Goal: Information Seeking & Learning: Learn about a topic

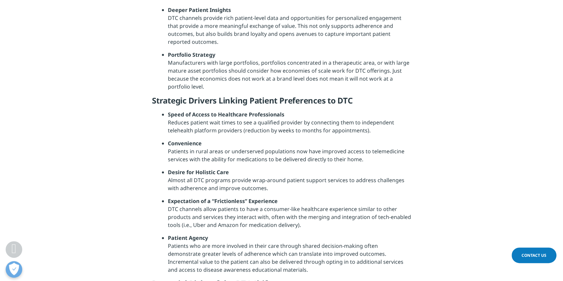
scroll to position [963, 0]
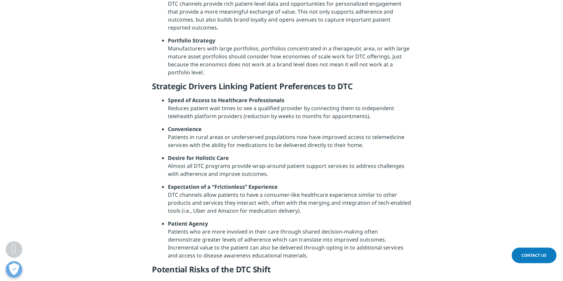
click at [386, 170] on li "Desire for Holistic Care Almost all DTC programs provide wrap-around patient su…" at bounding box center [289, 168] width 243 height 29
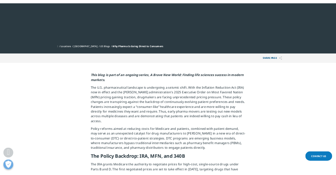
scroll to position [189, 0]
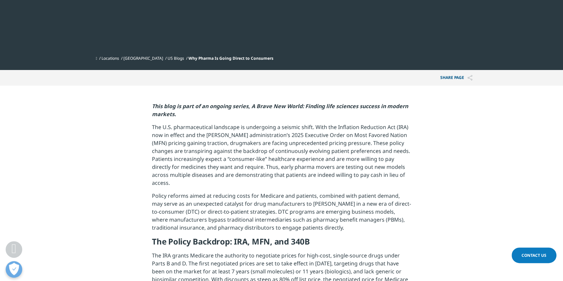
click at [153, 164] on p "The U.S. pharmaceutical landscape is undergoing a seismic shift. With the Infla…" at bounding box center [281, 157] width 259 height 69
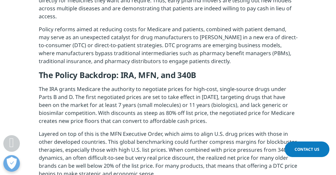
scroll to position [300, 0]
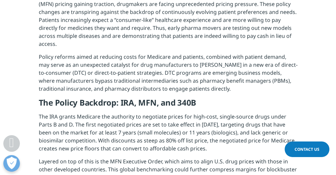
click at [255, 88] on p "Policy reforms aimed at reducing costs for Medicare and patients, combined with…" at bounding box center [168, 75] width 259 height 45
click at [233, 83] on p "Policy reforms aimed at reducing costs for Medicare and patients, combined with…" at bounding box center [168, 75] width 259 height 45
click at [226, 82] on p "Policy reforms aimed at reducing costs for Medicare and patients, combined with…" at bounding box center [168, 75] width 259 height 45
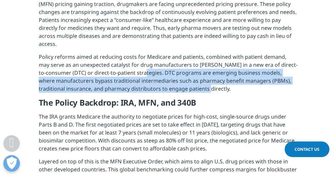
drag, startPoint x: 227, startPoint y: 82, endPoint x: 129, endPoint y: 65, distance: 99.3
click at [129, 65] on p "Policy reforms aimed at reducing costs for Medicare and patients, combined with…" at bounding box center [168, 75] width 259 height 45
copy p "DTC programs are emerging business models, where manufacturers bypass tradition…"
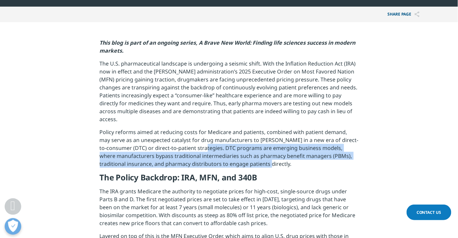
scroll to position [301, 0]
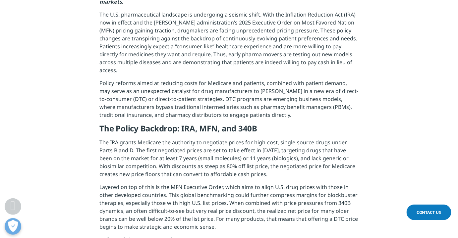
click at [309, 139] on p "The IRA grants Medicare the authority to negotiate prices for high-cost, single…" at bounding box center [229, 161] width 259 height 45
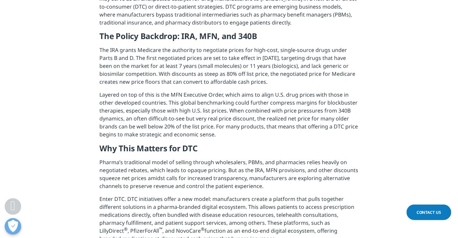
scroll to position [452, 0]
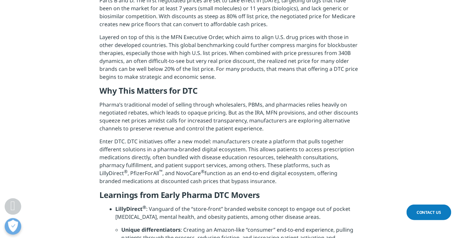
click at [293, 127] on p "Pharma’s traditional model of selling through wholesalers, PBMs, and pharmacies…" at bounding box center [229, 119] width 259 height 37
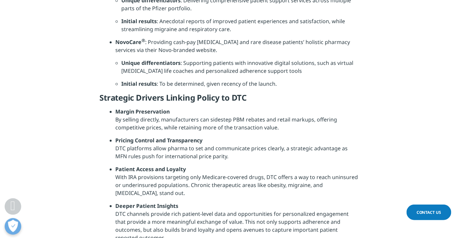
scroll to position [752, 0]
